Goal: Task Accomplishment & Management: Manage account settings

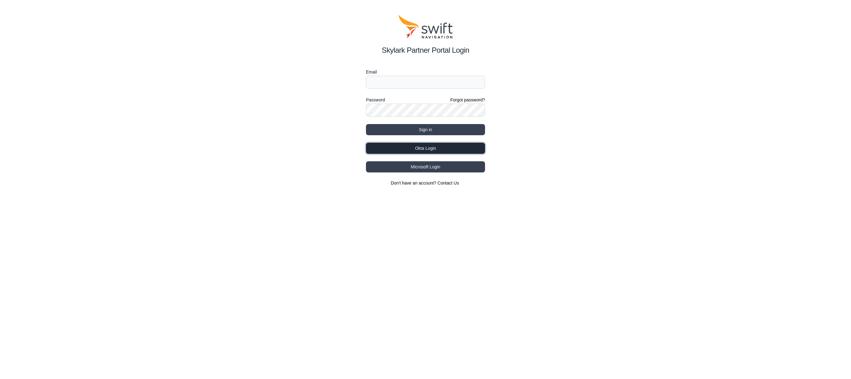
click at [412, 145] on button "Okta Login" at bounding box center [425, 148] width 119 height 11
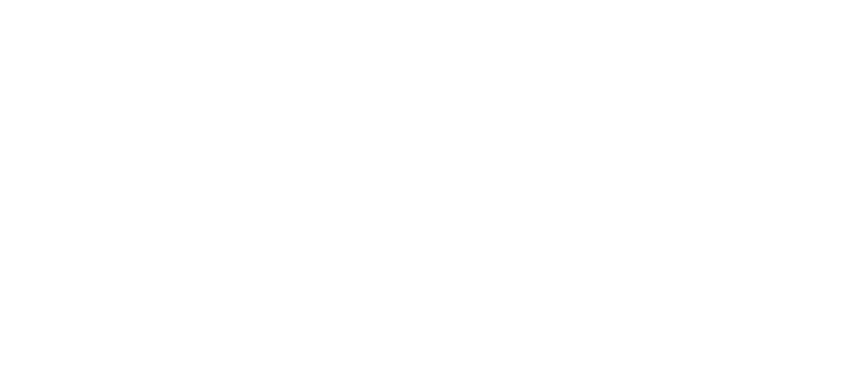
select select
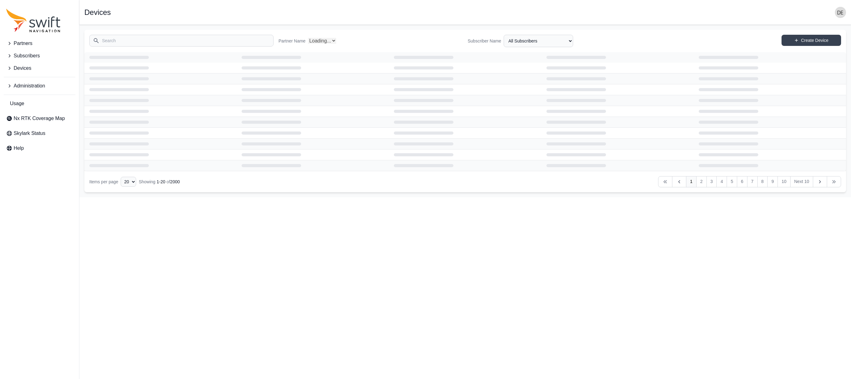
click at [153, 39] on input "Search" at bounding box center [181, 41] width 184 height 12
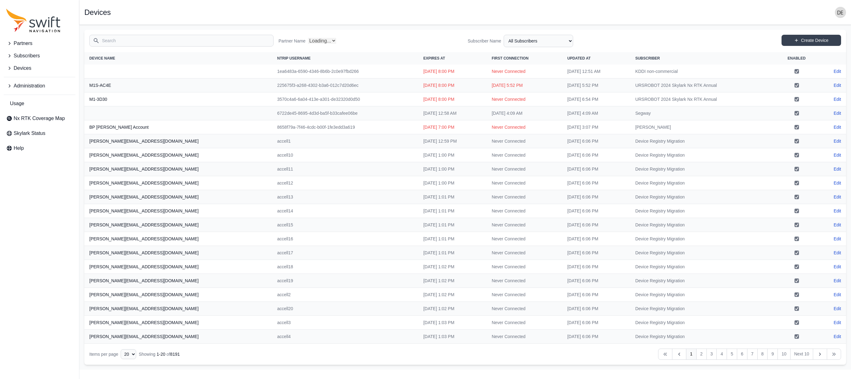
type input "mammotion.eval1"
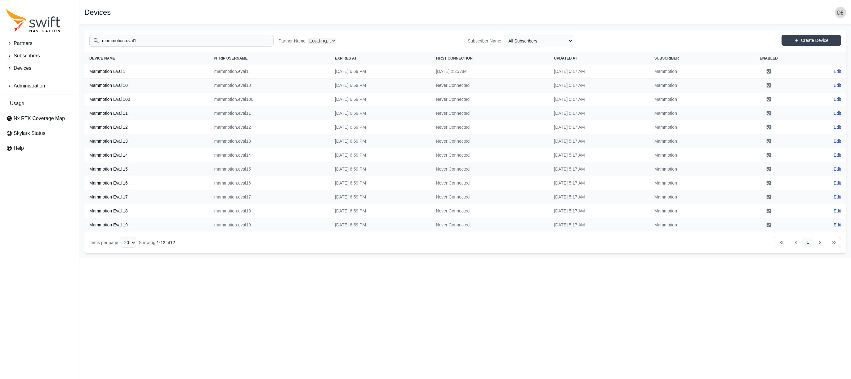
select select "Partner Name"
type input "mammotion.eval1"
click at [837, 70] on link "Edit" at bounding box center [837, 71] width 7 height 6
select select "ab3272ce-40d0-4c94-a524-96a758ab755c"
select select "3b15b43b-1669-4ed1-98a2-52b11d9c3b06"
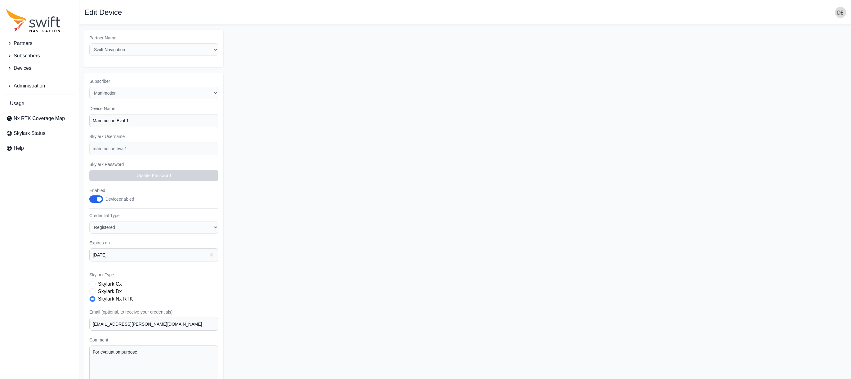
scroll to position [32, 0]
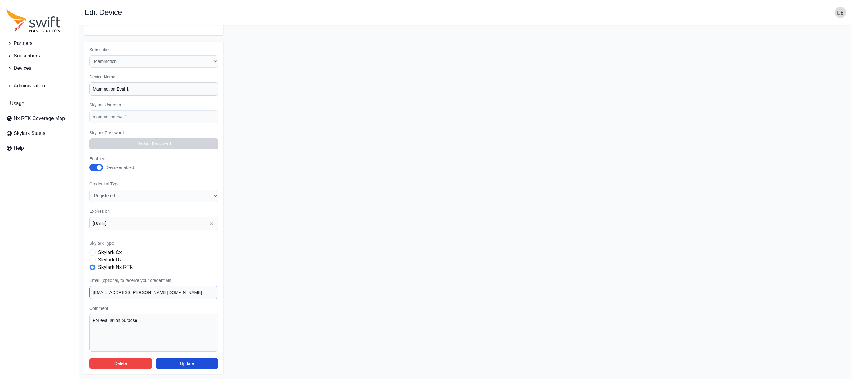
drag, startPoint x: 123, startPoint y: 292, endPoint x: 82, endPoint y: 292, distance: 40.9
click at [82, 292] on main "Open sidebar Edit Device Partner Name Select a Partner AlpsAlpine Asensing Bad …" at bounding box center [465, 186] width 772 height 386
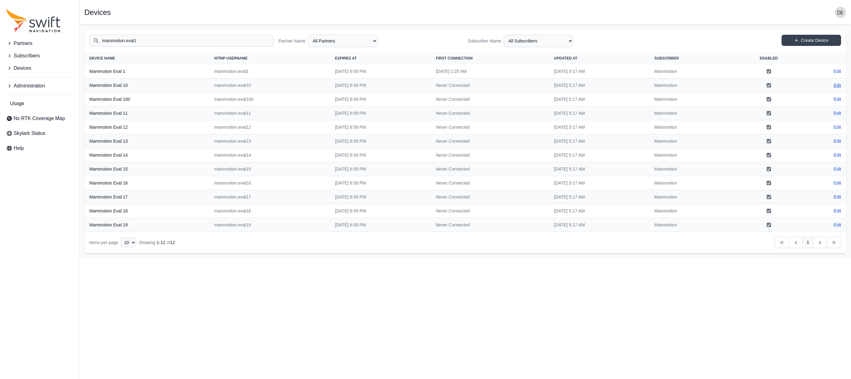
click at [834, 84] on link "Edit" at bounding box center [837, 85] width 7 height 6
select select "ab3272ce-40d0-4c94-a524-96a758ab755c"
select select "3b15b43b-1669-4ed1-98a2-52b11d9c3b06"
click at [839, 114] on link "Edit" at bounding box center [837, 113] width 7 height 6
select select "ab3272ce-40d0-4c94-a524-96a758ab755c"
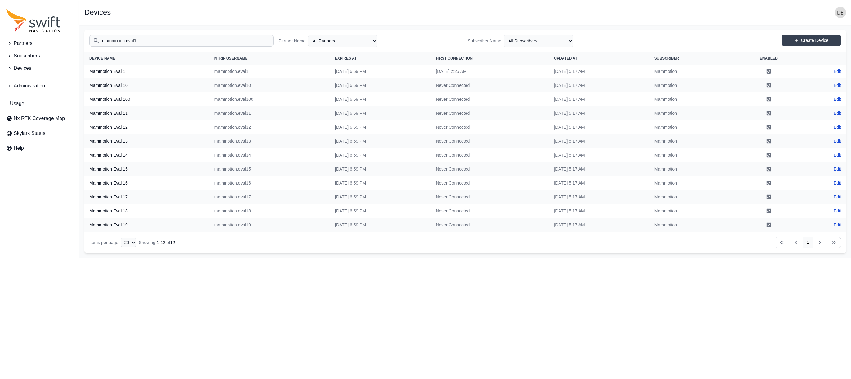
select select "3b15b43b-1669-4ed1-98a2-52b11d9c3b06"
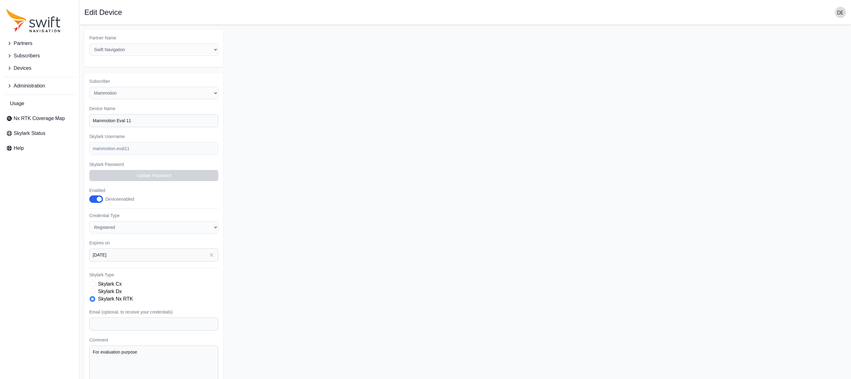
scroll to position [32, 0]
